Goal: Task Accomplishment & Management: Manage account settings

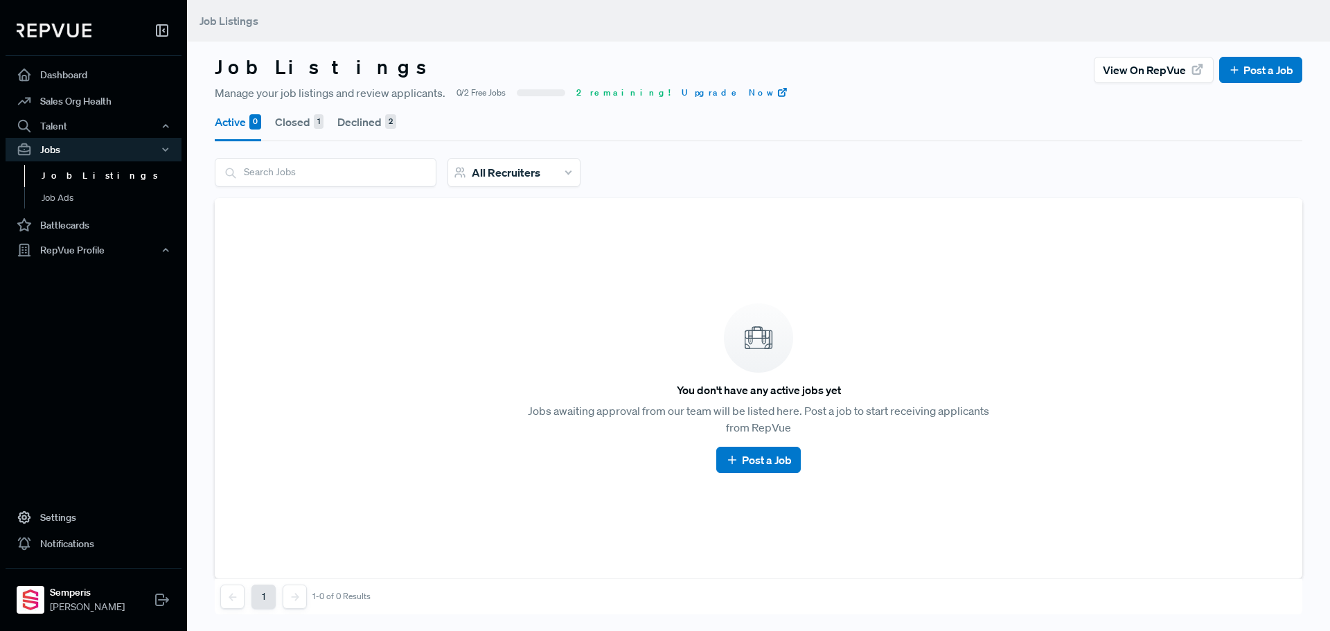
click at [84, 179] on link "Job Listings" at bounding box center [112, 176] width 176 height 22
click at [294, 121] on button "Closed 1" at bounding box center [299, 122] width 48 height 39
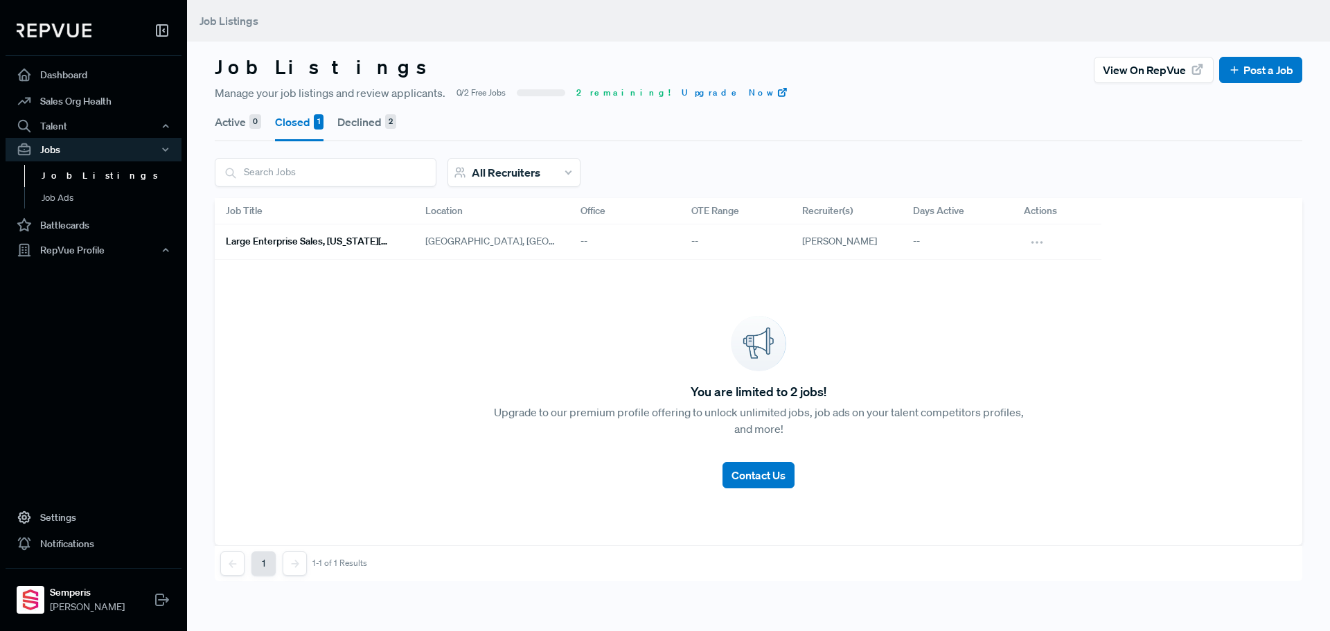
click at [355, 120] on button "Declined 2" at bounding box center [366, 122] width 59 height 39
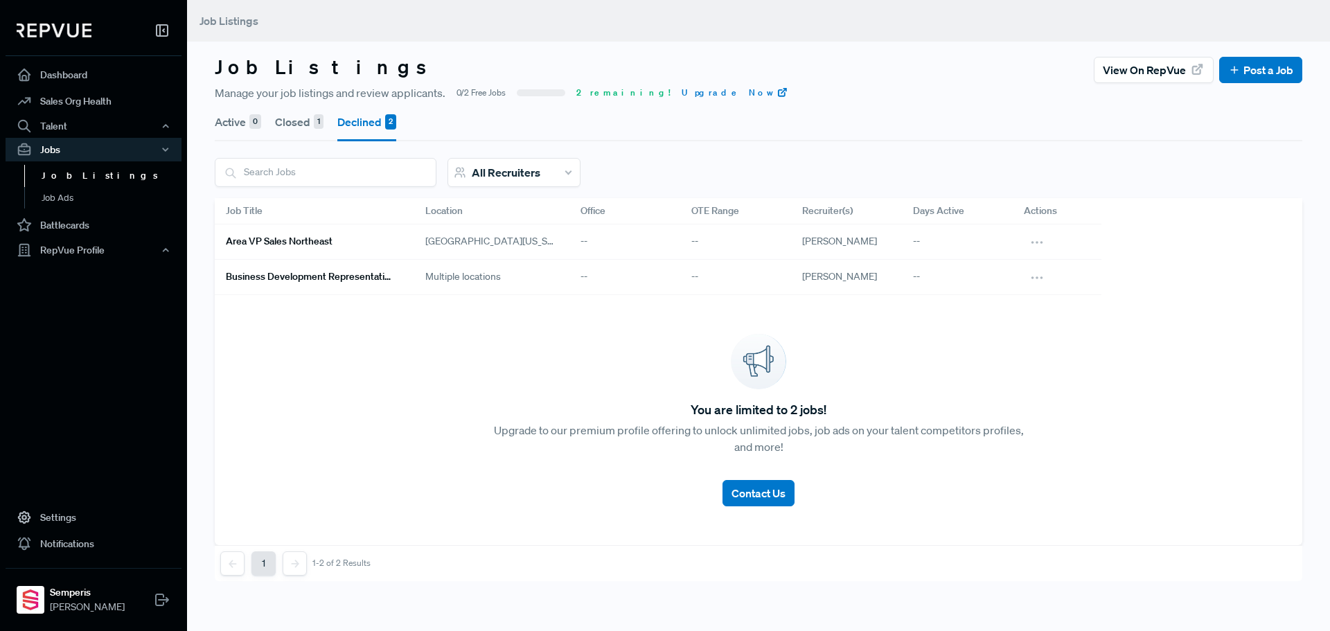
click at [367, 238] on link "Area VP Sales Northeast" at bounding box center [309, 242] width 166 height 24
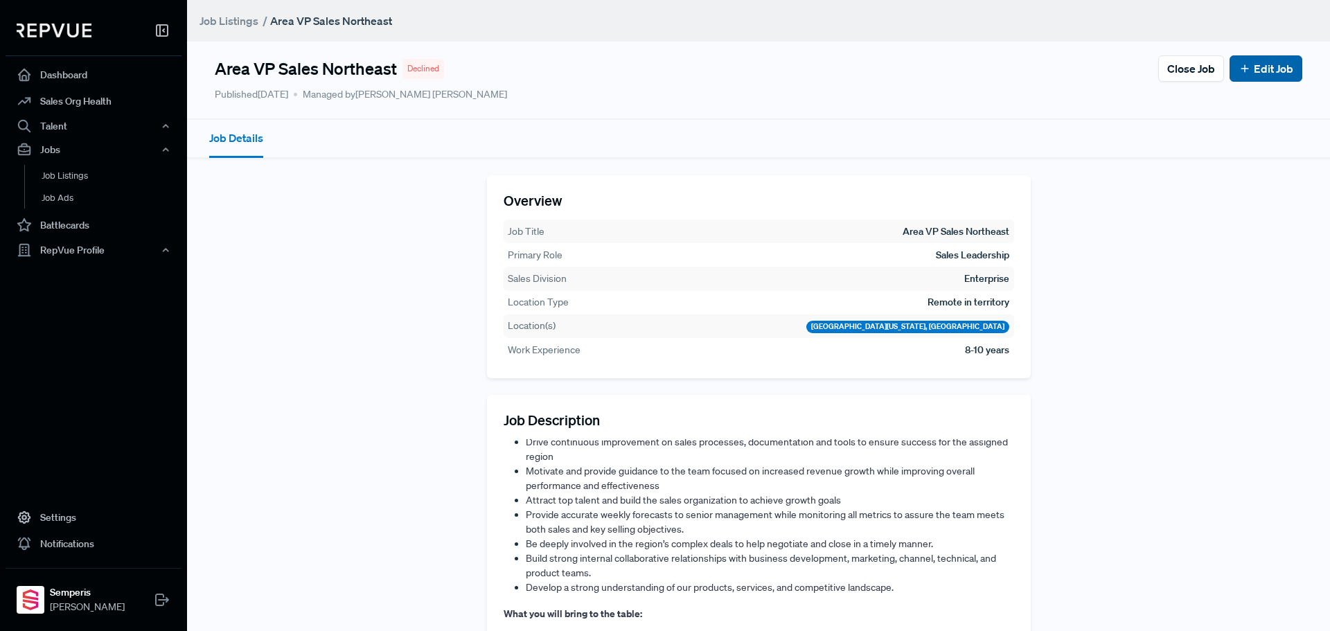
click at [1249, 77] on button "Edit Job" at bounding box center [1265, 68] width 73 height 26
click at [1259, 68] on link "Edit Job" at bounding box center [1265, 68] width 55 height 17
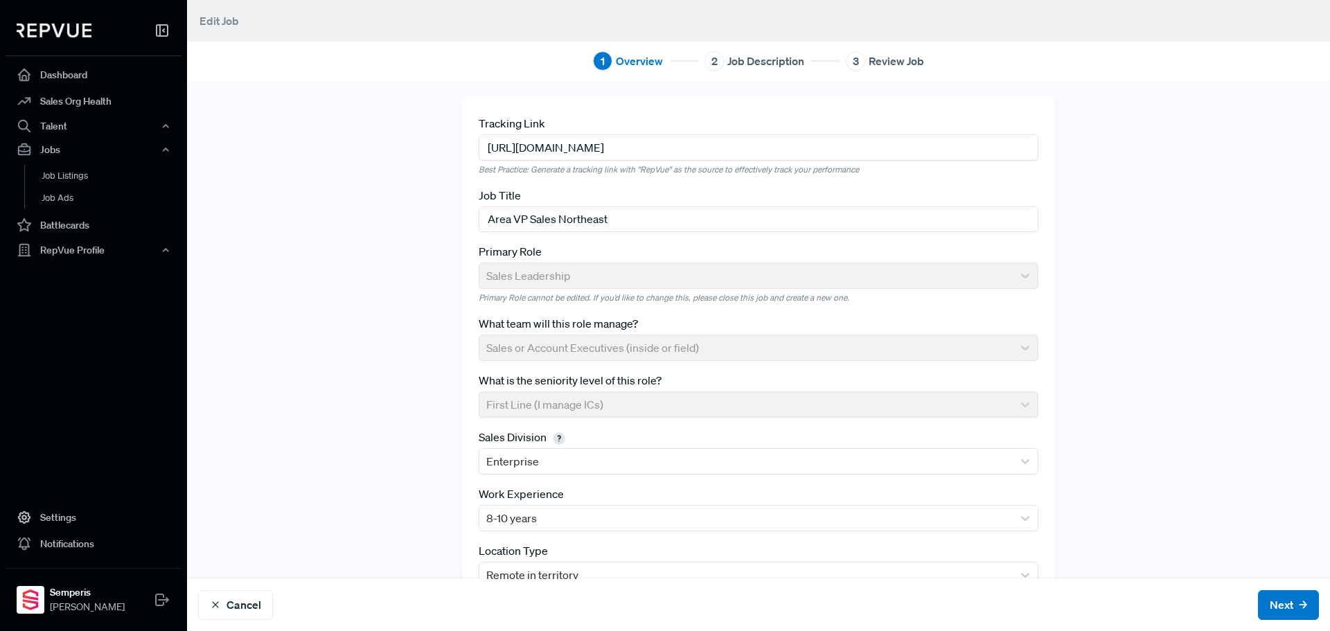
click at [871, 152] on input "[URL][DOMAIN_NAME]" at bounding box center [759, 147] width 560 height 26
click at [871, 151] on input "[URL][DOMAIN_NAME]" at bounding box center [759, 147] width 560 height 26
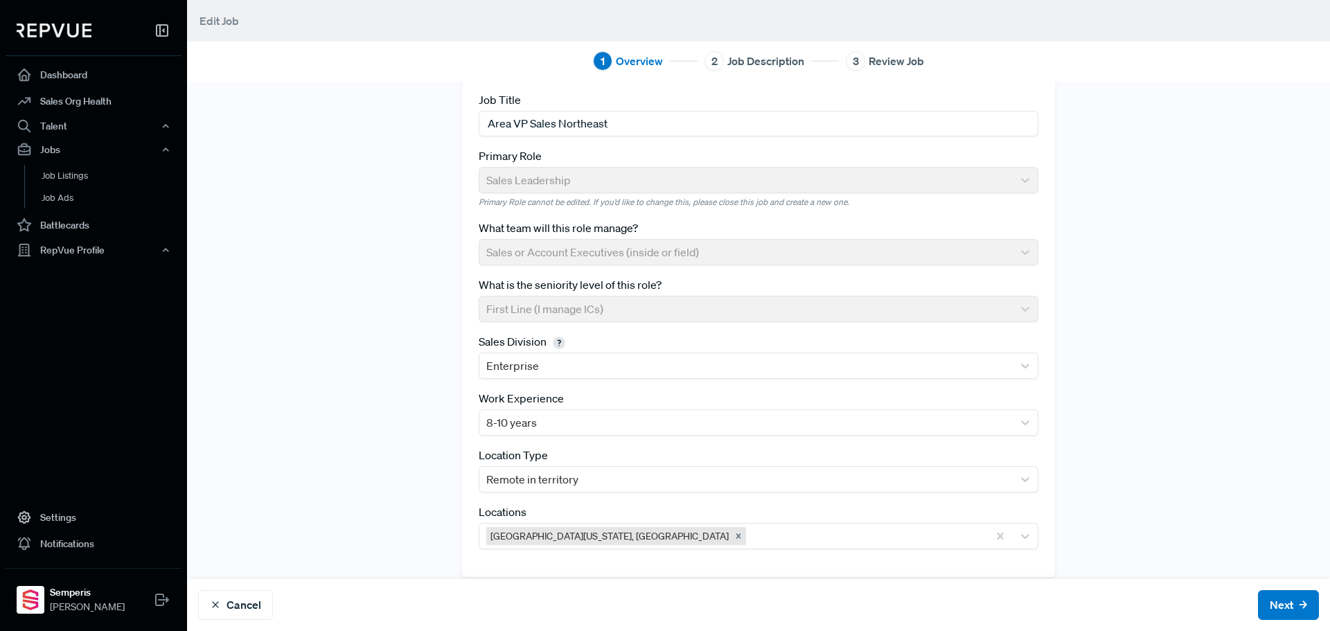
scroll to position [109, 0]
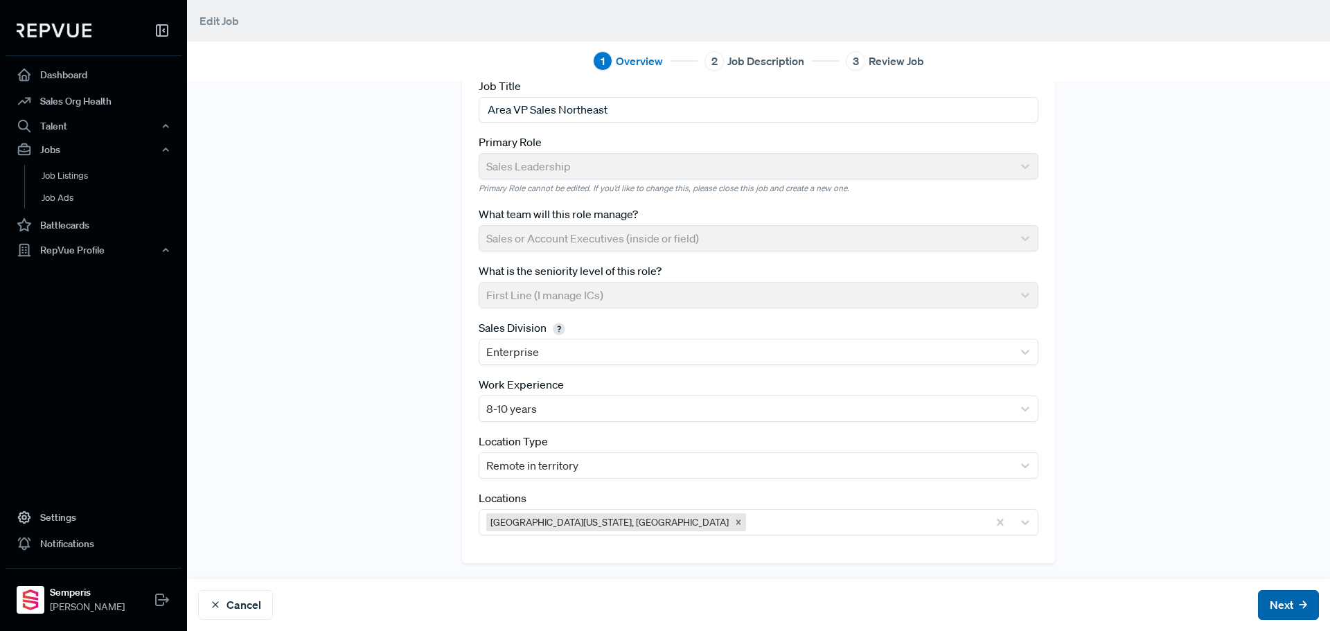
click at [1274, 607] on button "Next" at bounding box center [1288, 605] width 61 height 30
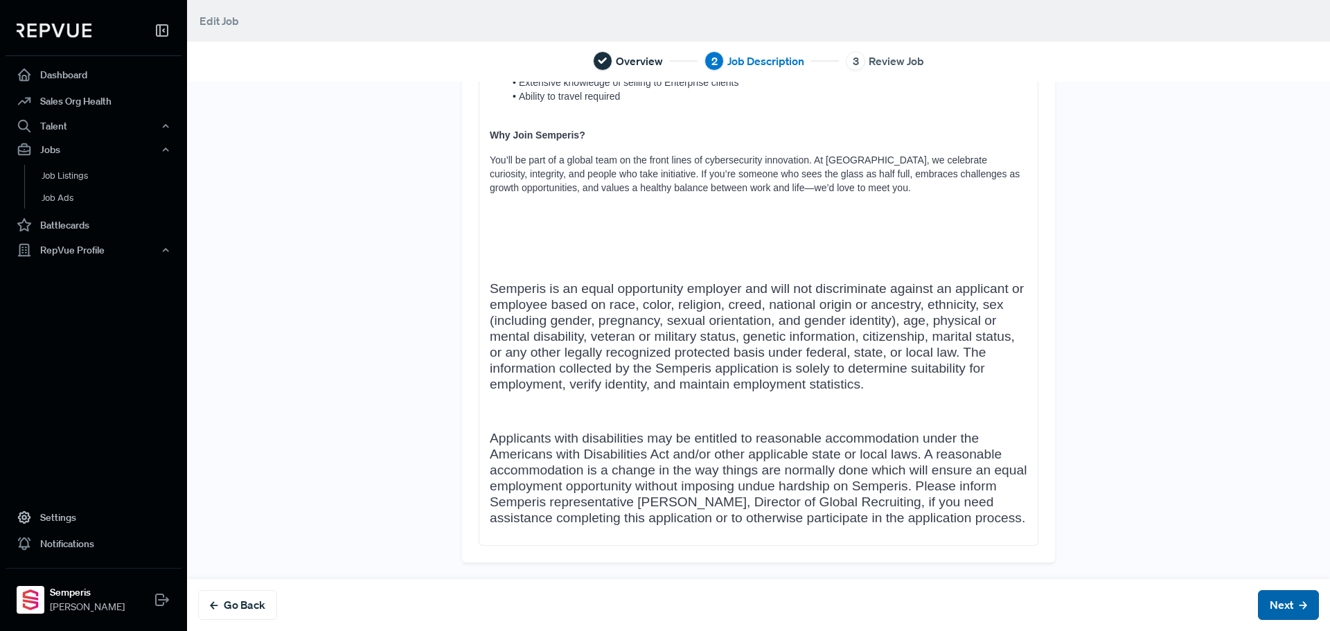
click at [1258, 591] on button "Next" at bounding box center [1288, 605] width 61 height 30
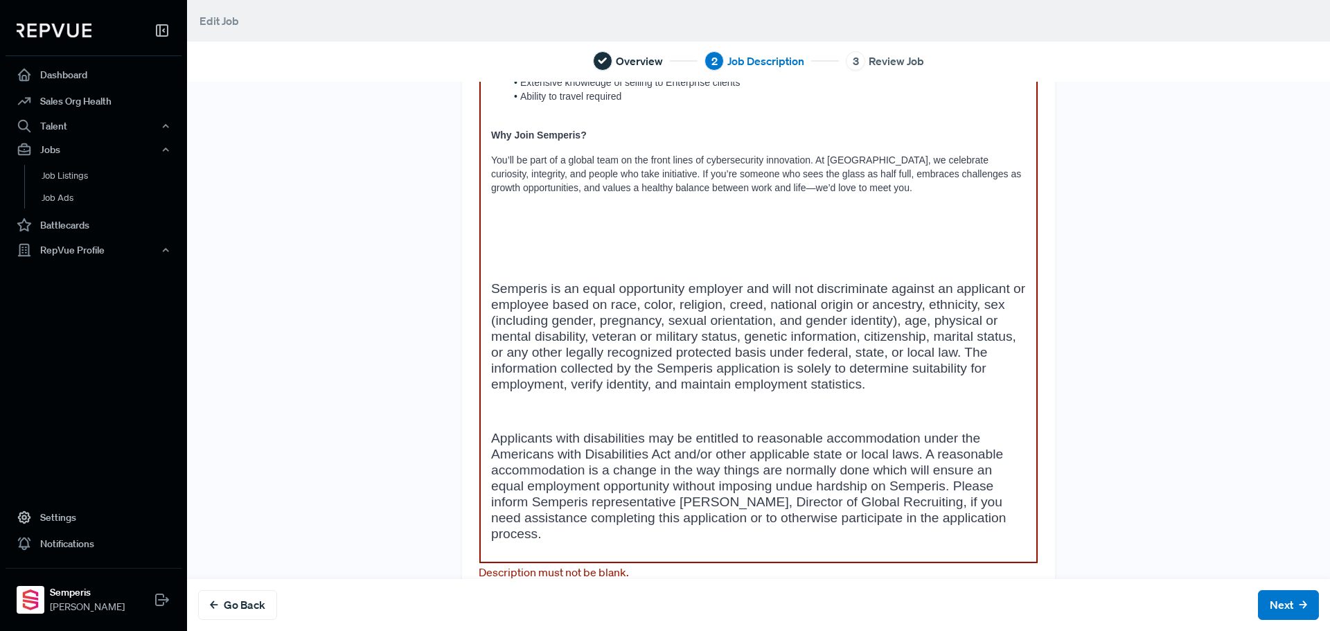
scroll to position [782, 0]
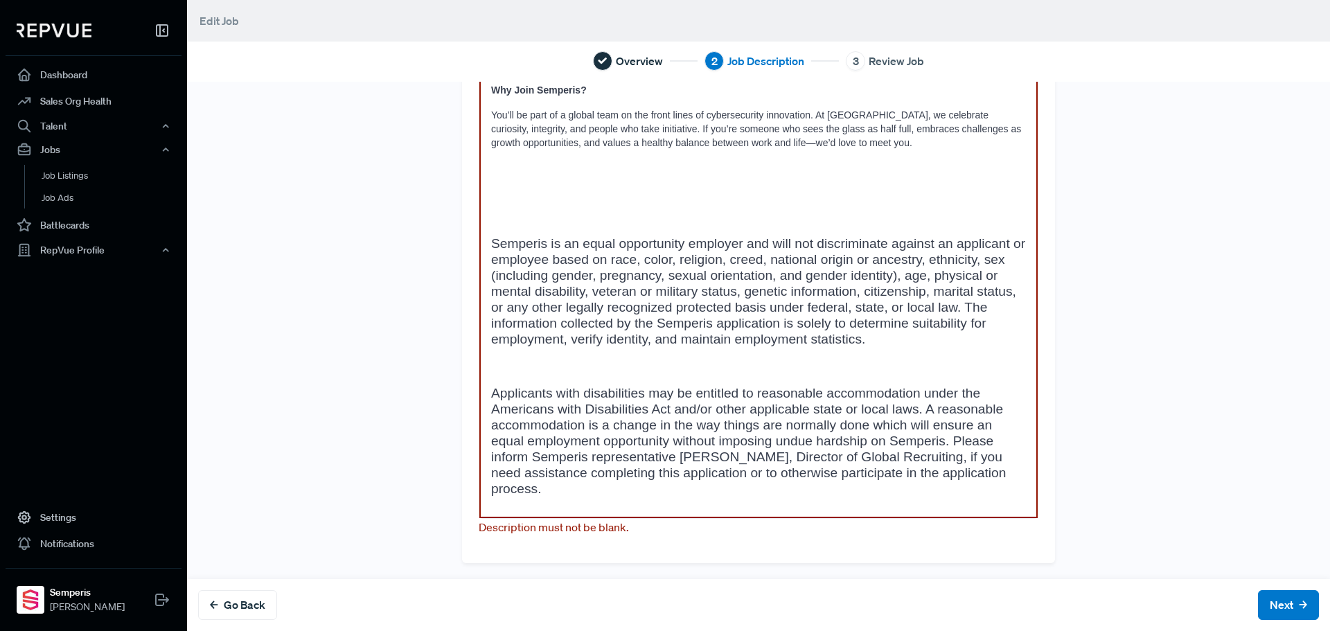
click at [962, 415] on span "Applicants with disabilities may be entitled to reasonable accommodation under …" at bounding box center [750, 441] width 519 height 110
click at [1266, 598] on button "Next" at bounding box center [1288, 605] width 61 height 30
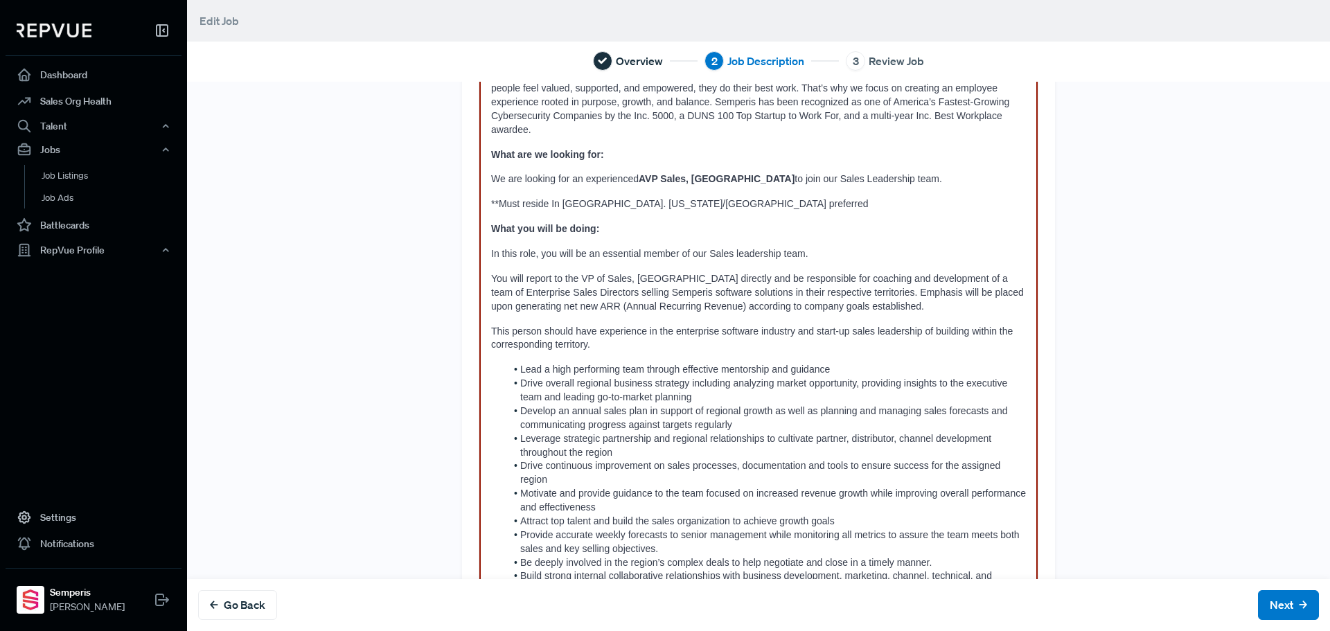
scroll to position [0, 0]
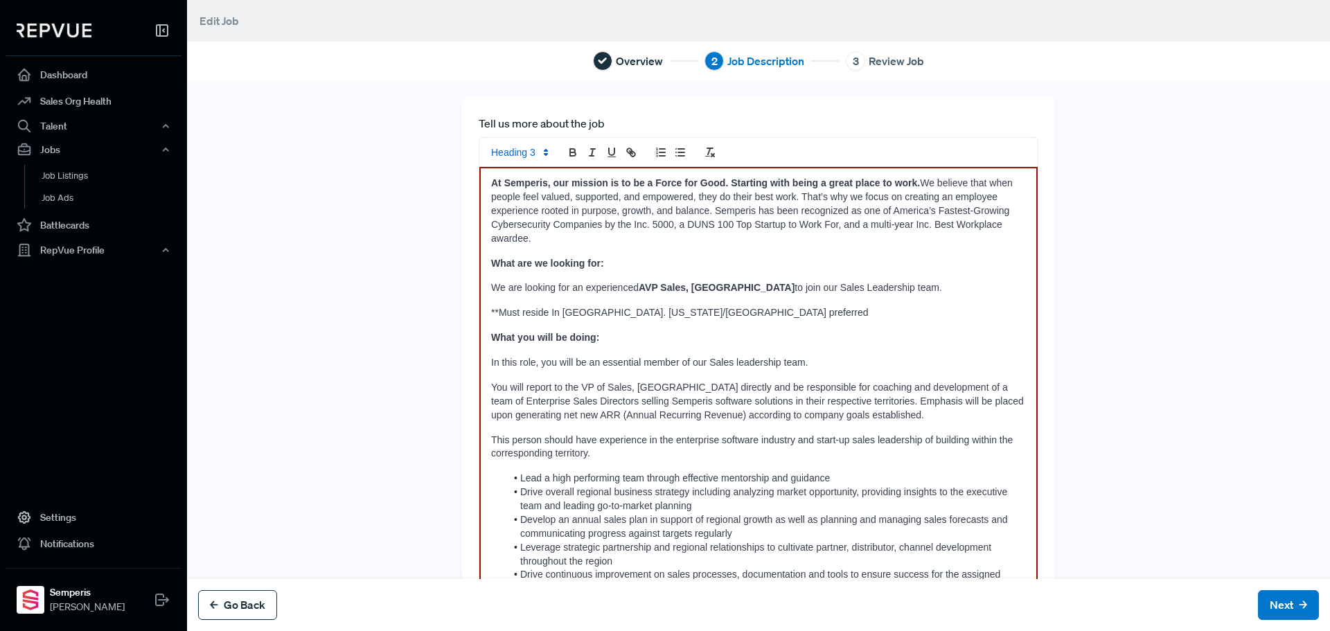
click at [242, 596] on button "Go Back" at bounding box center [237, 605] width 79 height 30
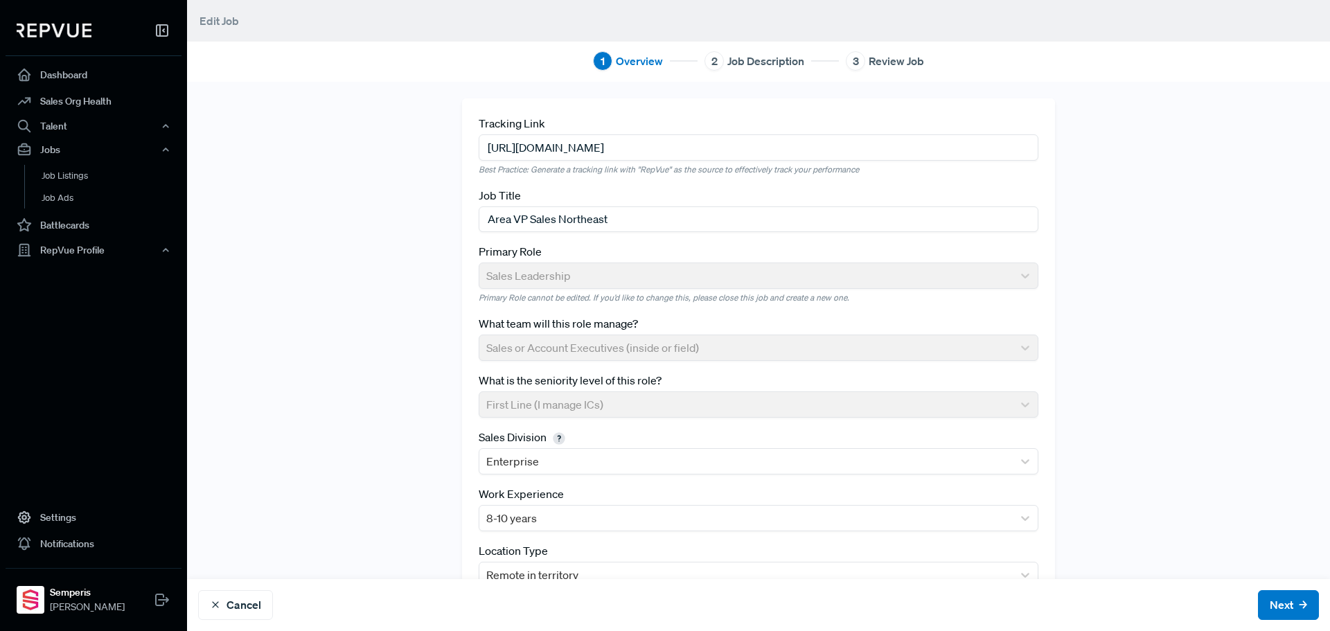
click at [823, 143] on input "[URL][DOMAIN_NAME]" at bounding box center [759, 147] width 560 height 26
type input "v"
paste input "[URL][DOMAIN_NAME]"
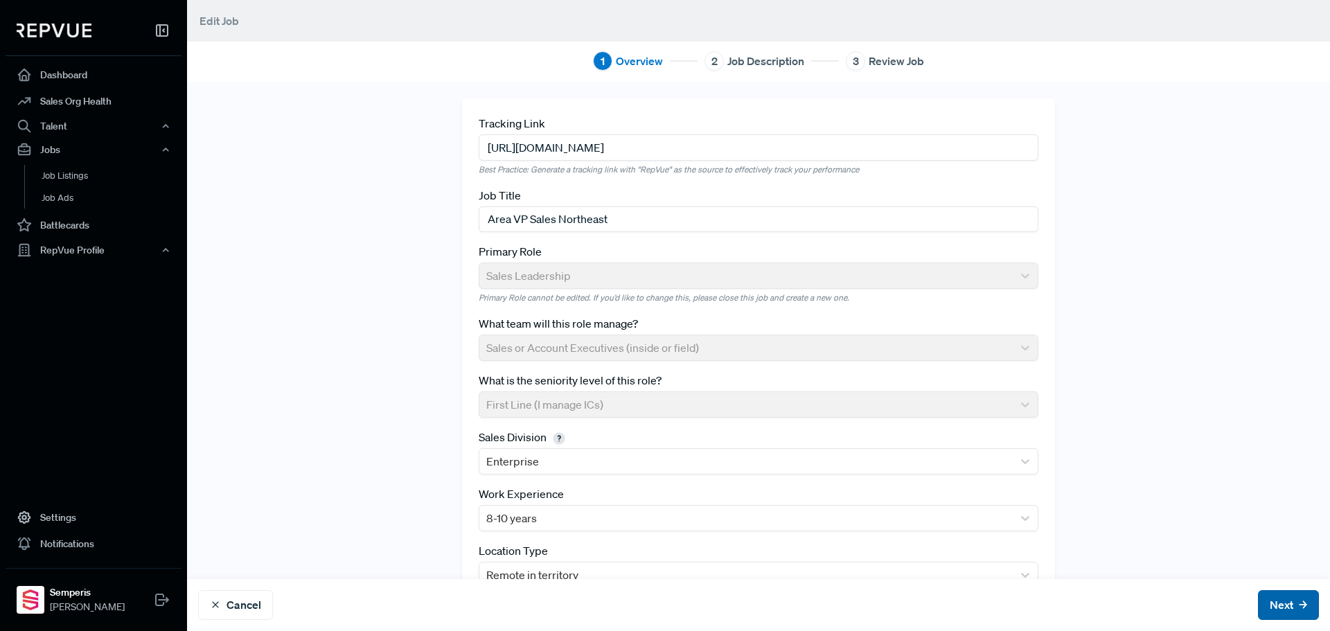
type input "[URL][DOMAIN_NAME]"
click at [1270, 605] on button "Next" at bounding box center [1288, 605] width 61 height 30
